Goal: Task Accomplishment & Management: Complete application form

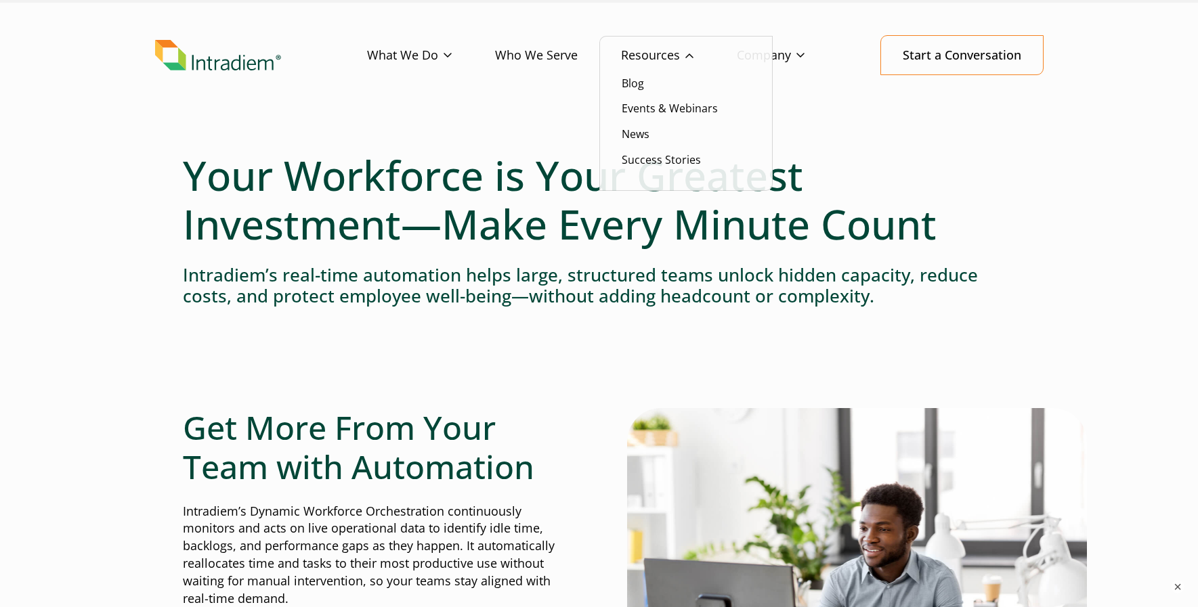
scroll to position [30, 0]
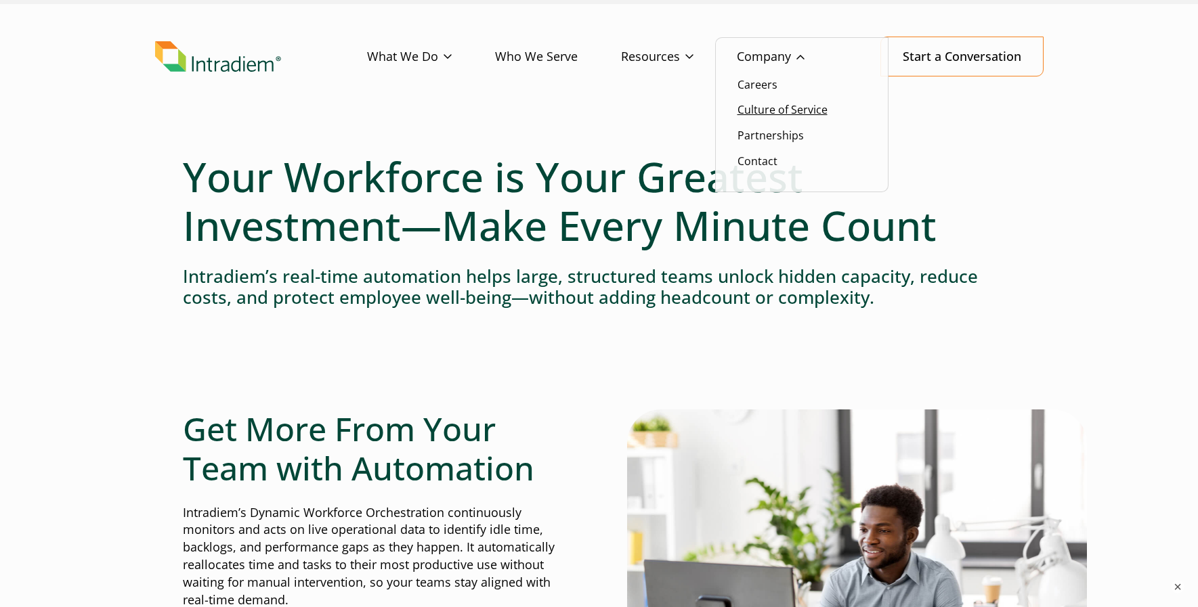
click at [769, 108] on link "Culture of Service" at bounding box center [783, 109] width 90 height 15
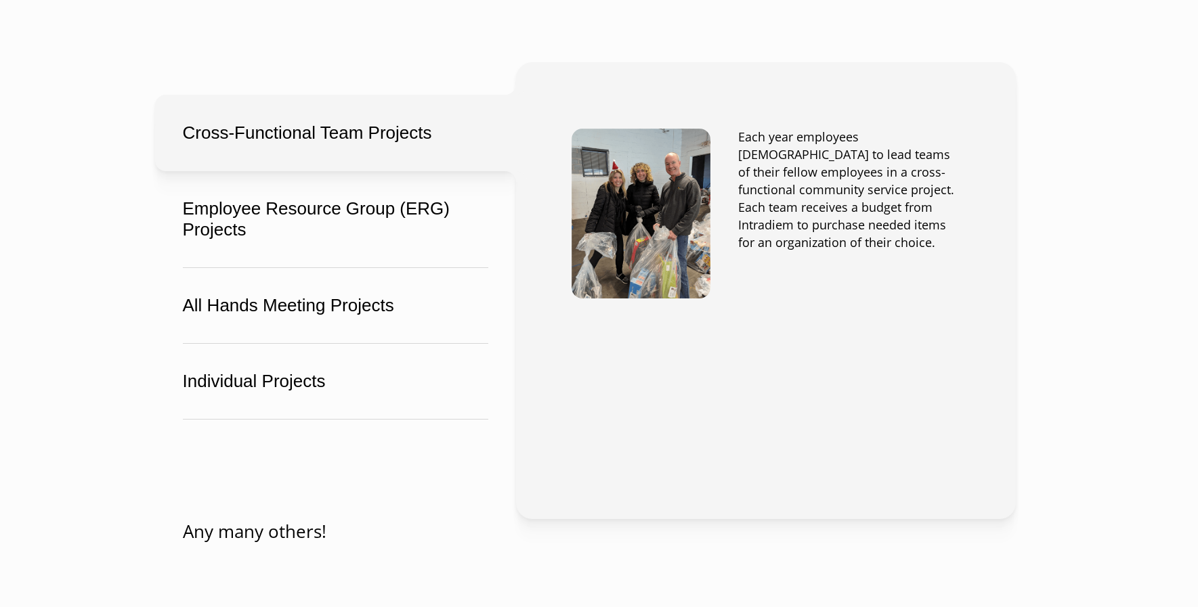
scroll to position [2078, 0]
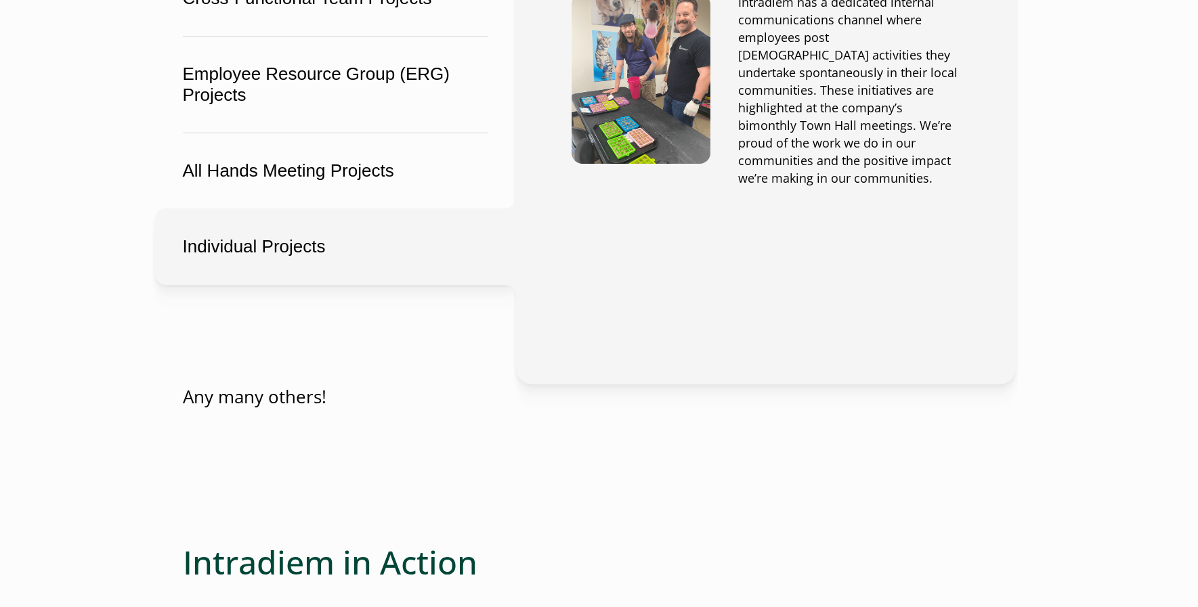
click at [387, 244] on button "Individual Projects" at bounding box center [335, 247] width 361 height 77
click at [365, 391] on p "Any many others!" at bounding box center [599, 397] width 833 height 25
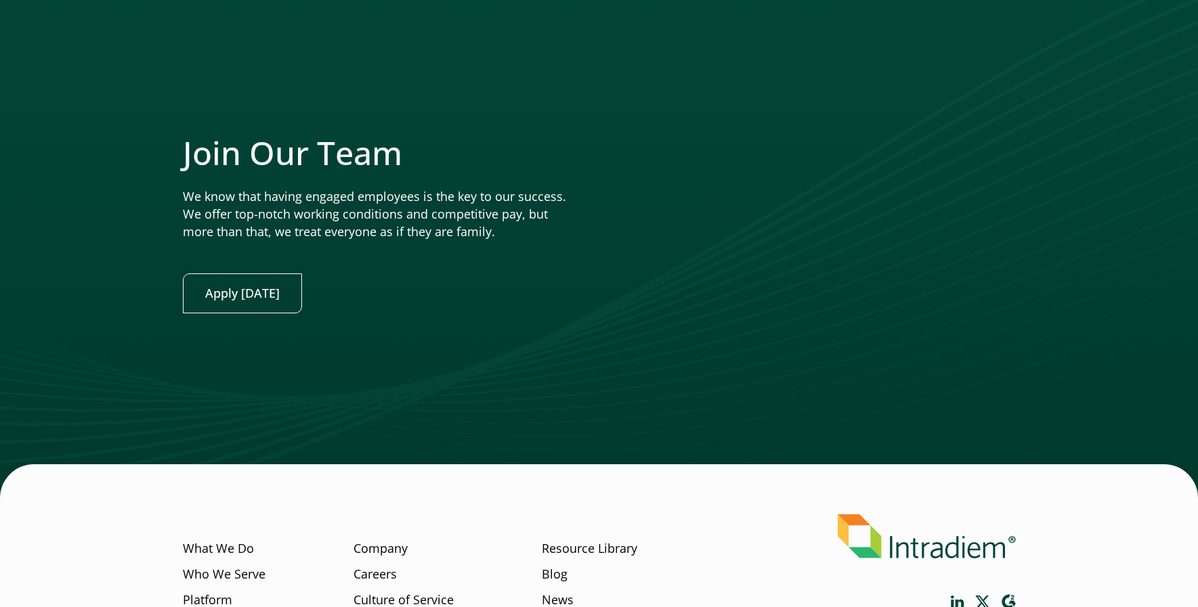
scroll to position [3360, 0]
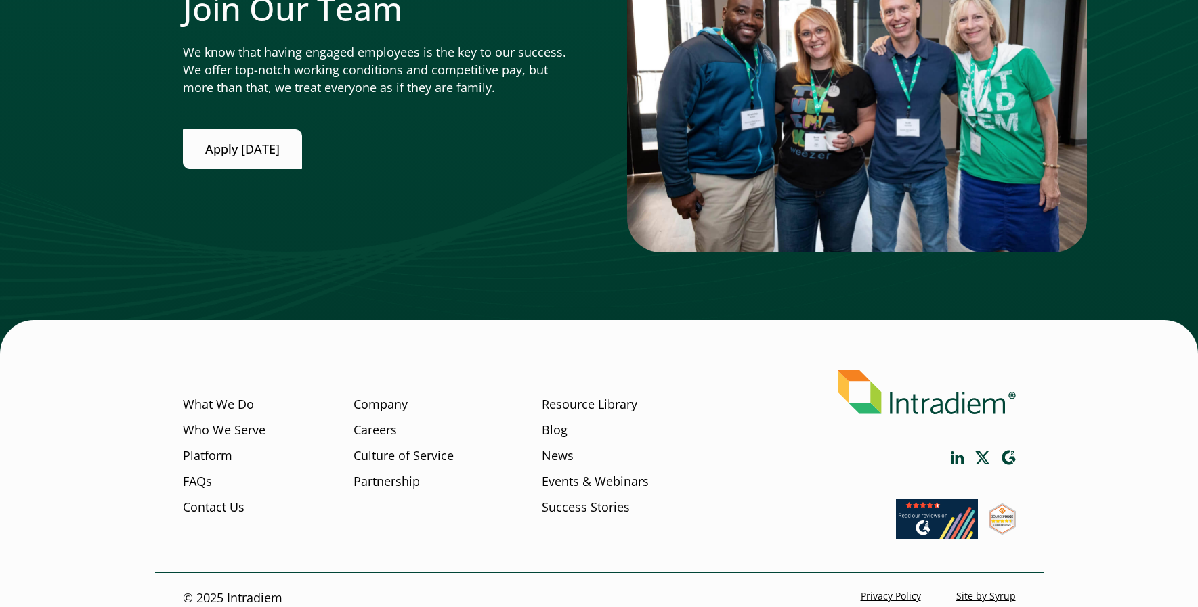
click at [233, 135] on link "Apply [DATE]" at bounding box center [242, 149] width 119 height 40
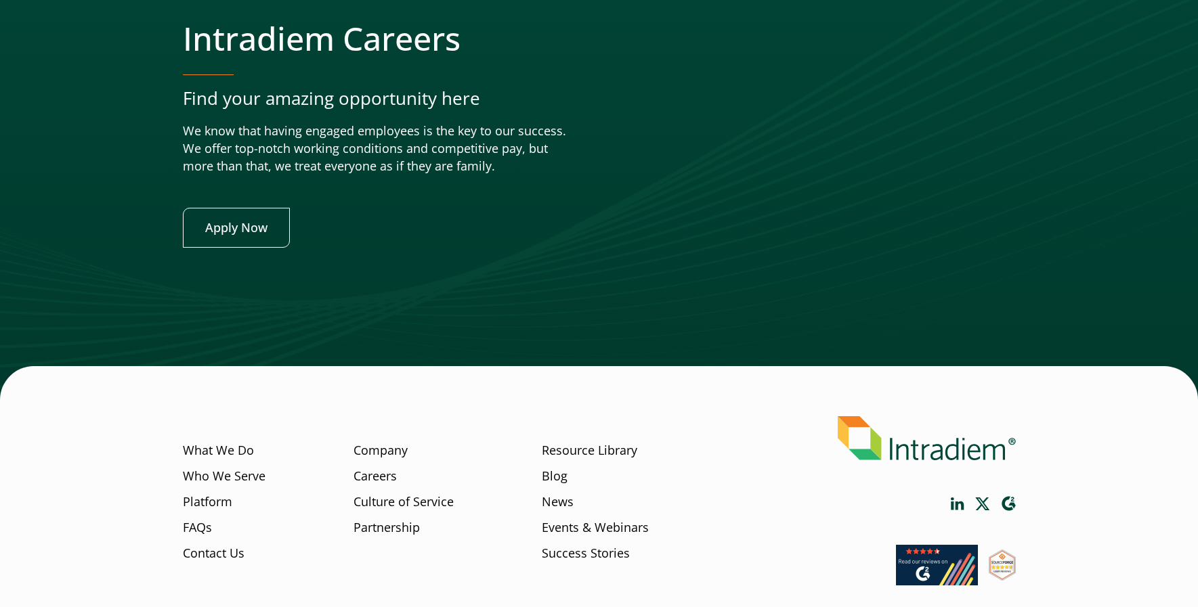
scroll to position [5188, 0]
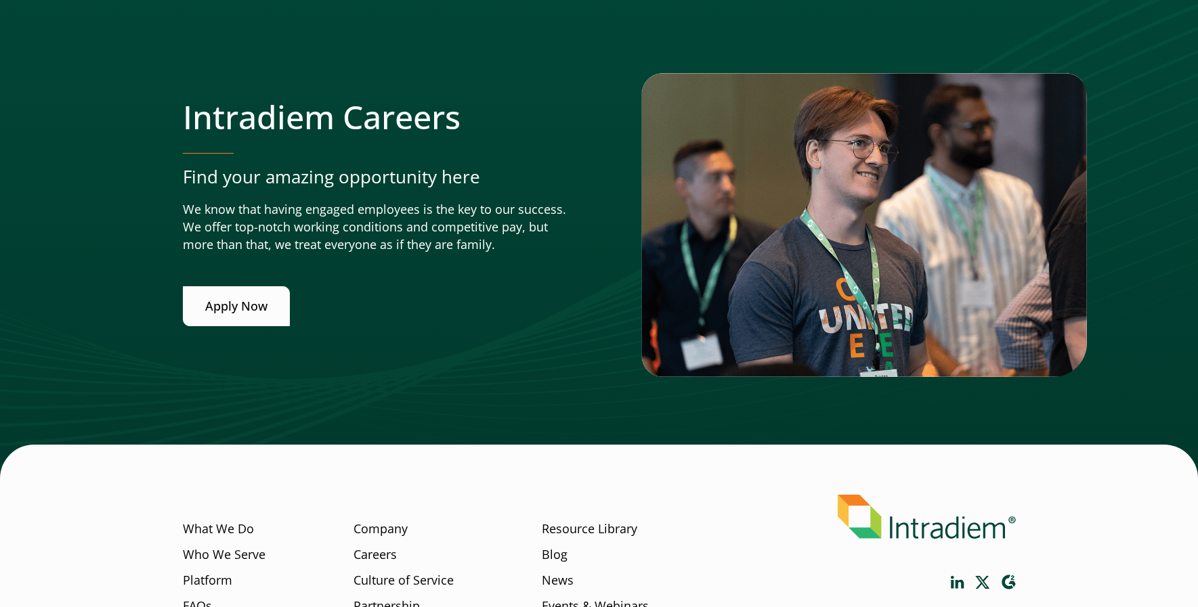
click at [233, 295] on link "Apply Now" at bounding box center [236, 306] width 107 height 40
